Goal: Navigation & Orientation: Go to known website

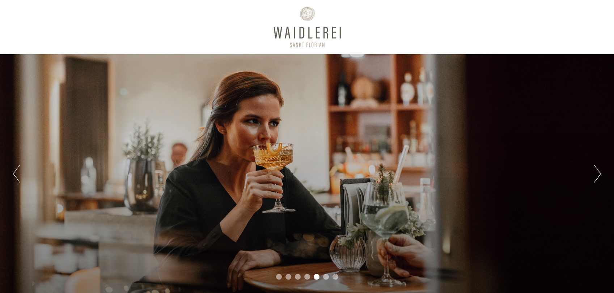
click at [592, 169] on div "Previous Next 1 2 3 4 5 6 7" at bounding box center [307, 174] width 614 height 240
click at [598, 172] on button "Next" at bounding box center [598, 174] width 8 height 18
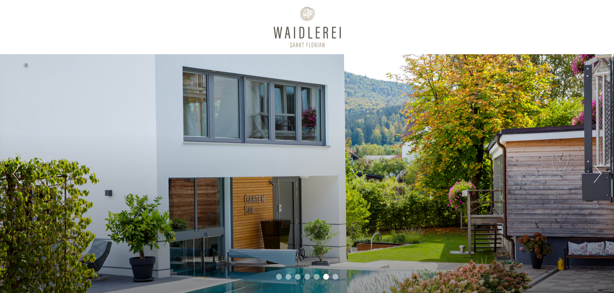
click at [598, 172] on button "Next" at bounding box center [598, 174] width 8 height 18
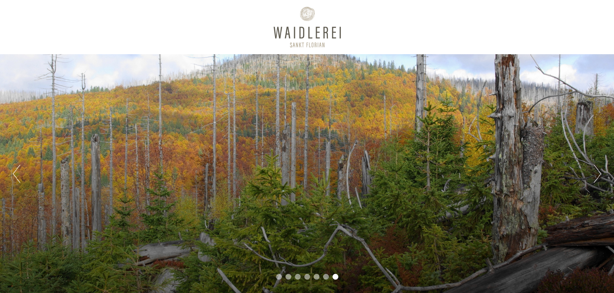
click at [598, 172] on button "Next" at bounding box center [598, 174] width 8 height 18
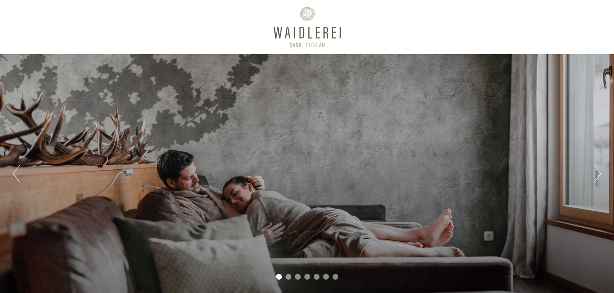
click at [598, 172] on button "Next" at bounding box center [598, 174] width 8 height 18
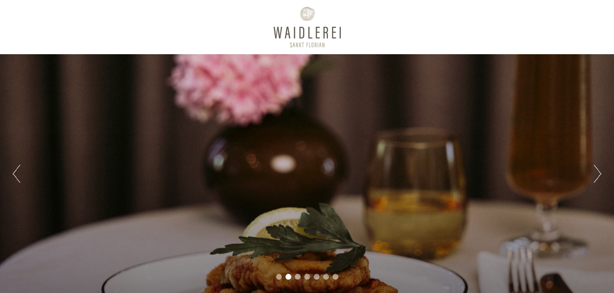
click at [598, 172] on button "Next" at bounding box center [598, 174] width 8 height 18
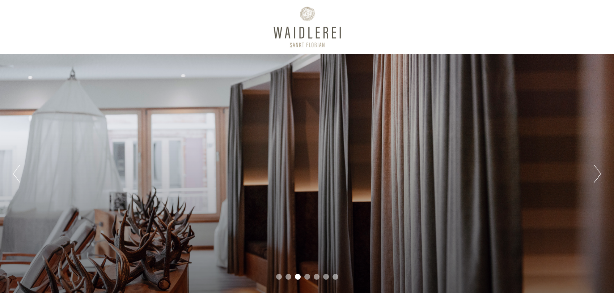
click at [598, 172] on button "Next" at bounding box center [598, 174] width 8 height 18
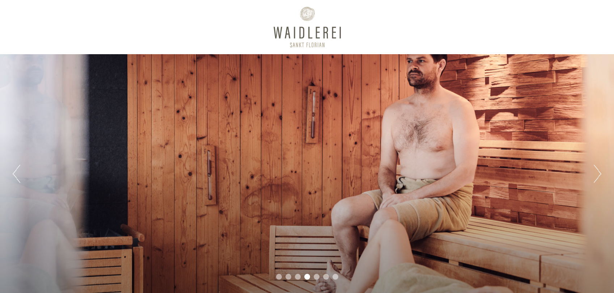
click at [598, 172] on button "Next" at bounding box center [598, 174] width 8 height 18
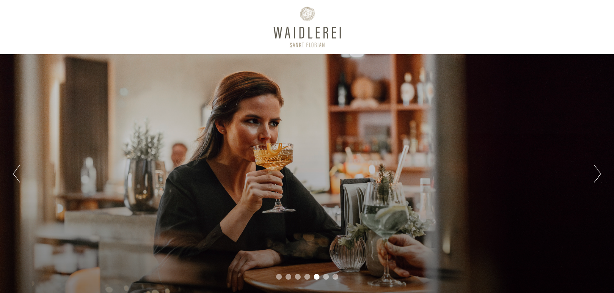
click at [598, 172] on button "Next" at bounding box center [598, 174] width 8 height 18
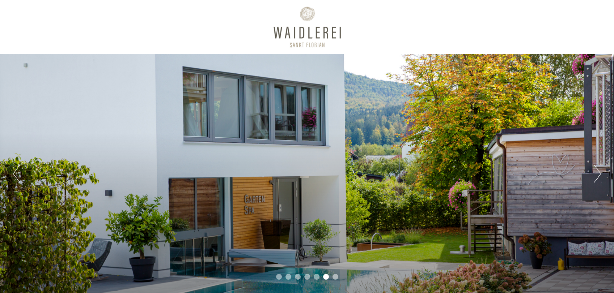
click at [598, 172] on button "Next" at bounding box center [598, 174] width 8 height 18
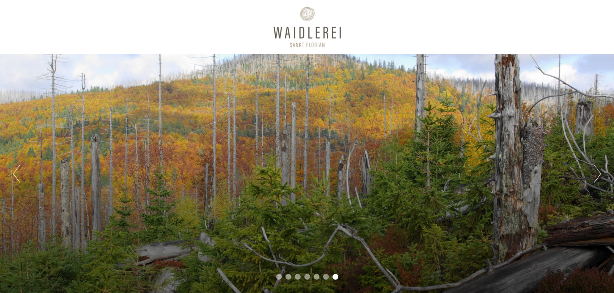
click at [483, 18] on div at bounding box center [307, 27] width 405 height 47
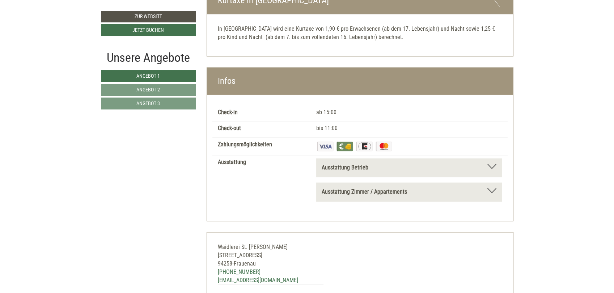
scroll to position [2137, 0]
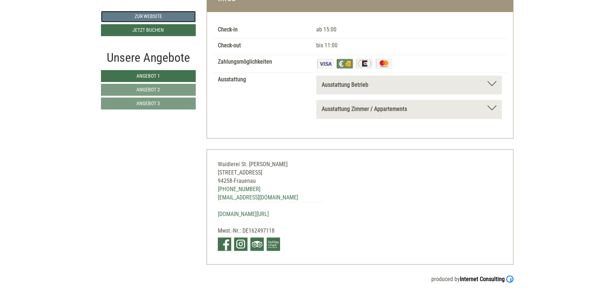
click at [142, 15] on link "Zur Website" at bounding box center [148, 17] width 95 height 12
